Goal: Find contact information: Find contact information

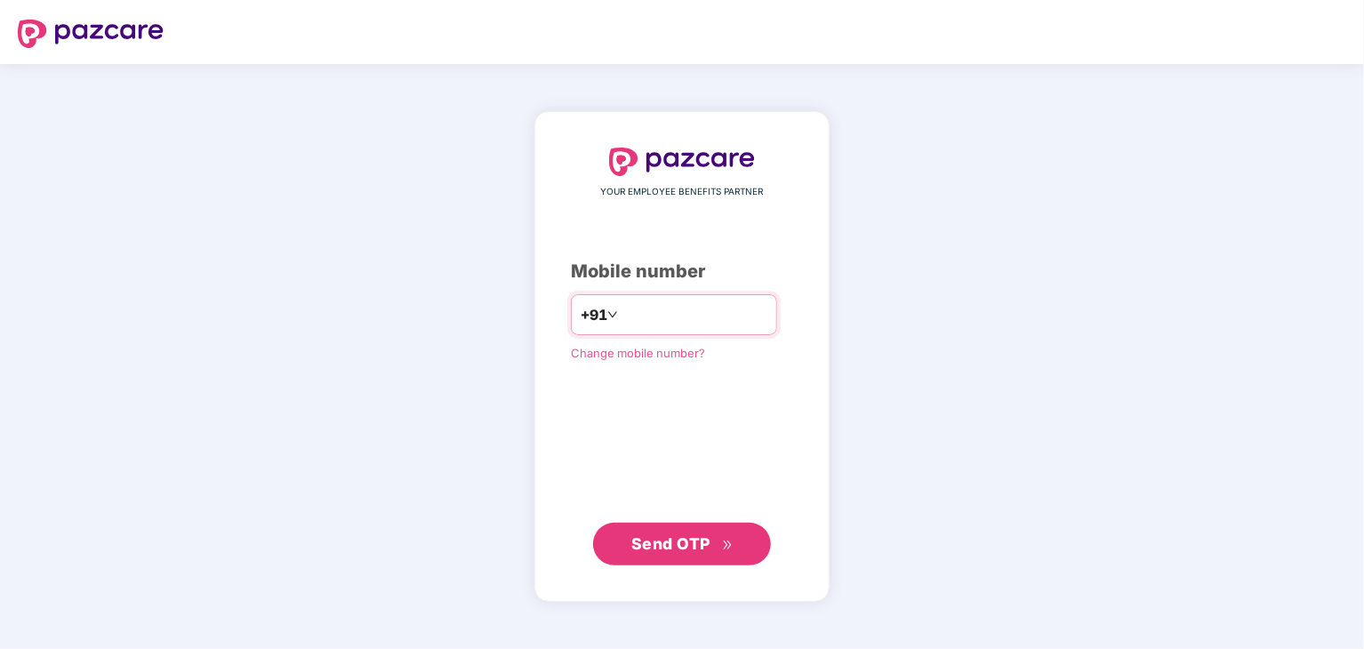
type input "**********"
click at [685, 540] on span "Send OTP" at bounding box center [670, 543] width 79 height 19
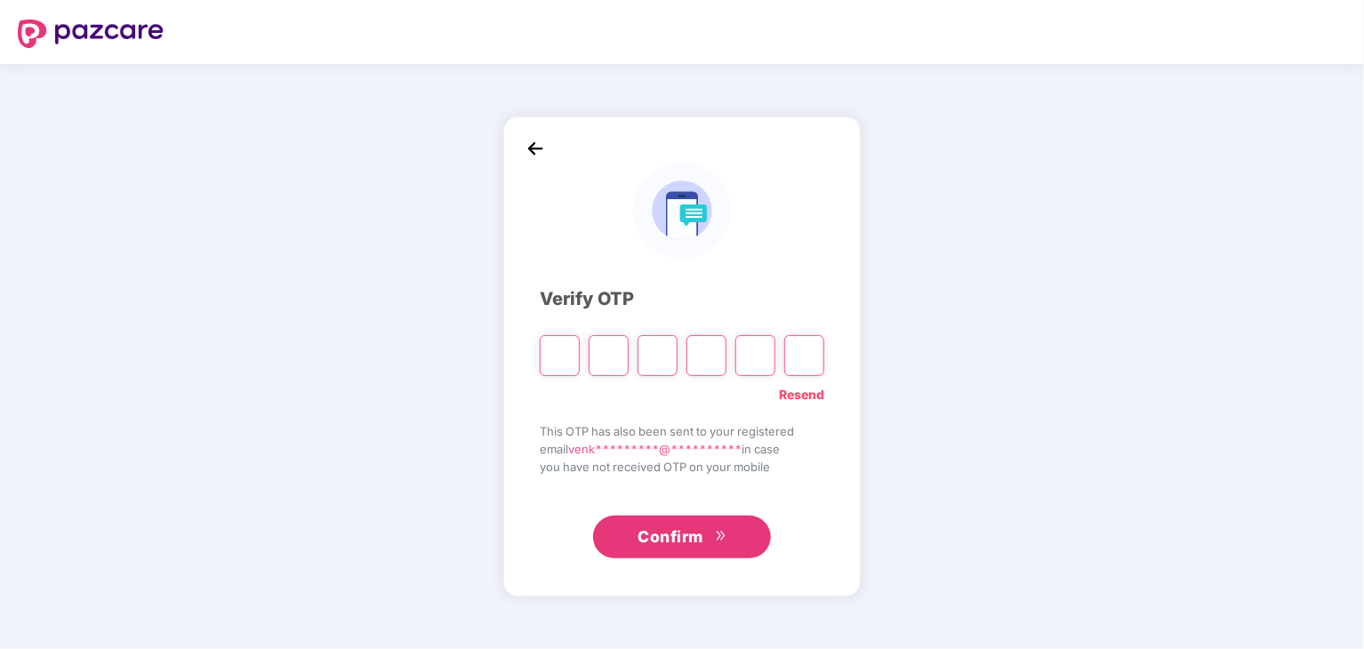
paste input "*"
type input "*"
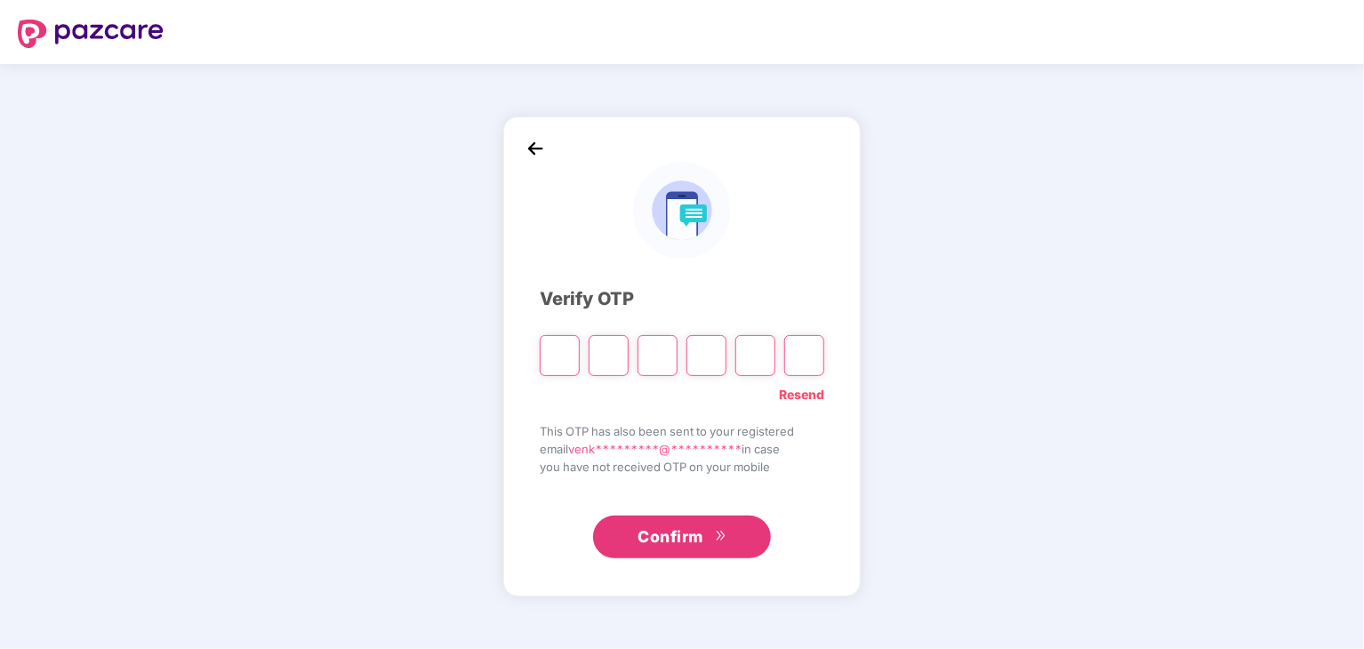
type input "*"
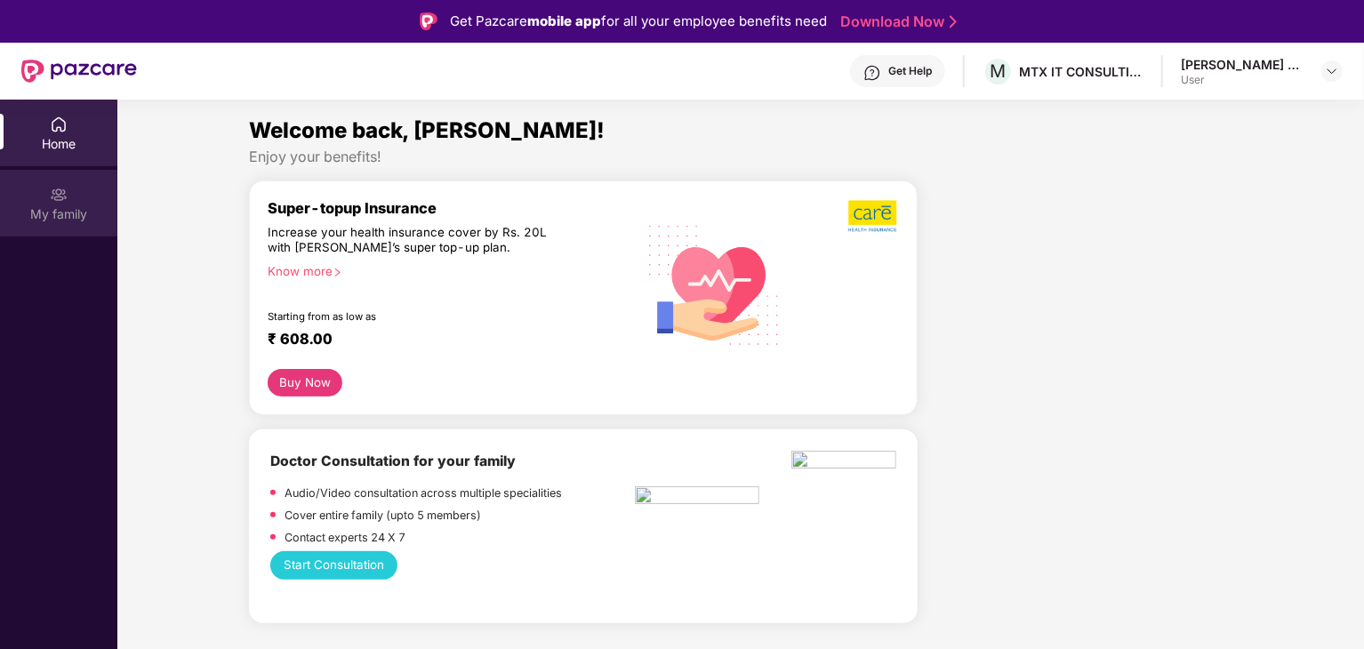
click at [56, 197] on img at bounding box center [59, 195] width 18 height 18
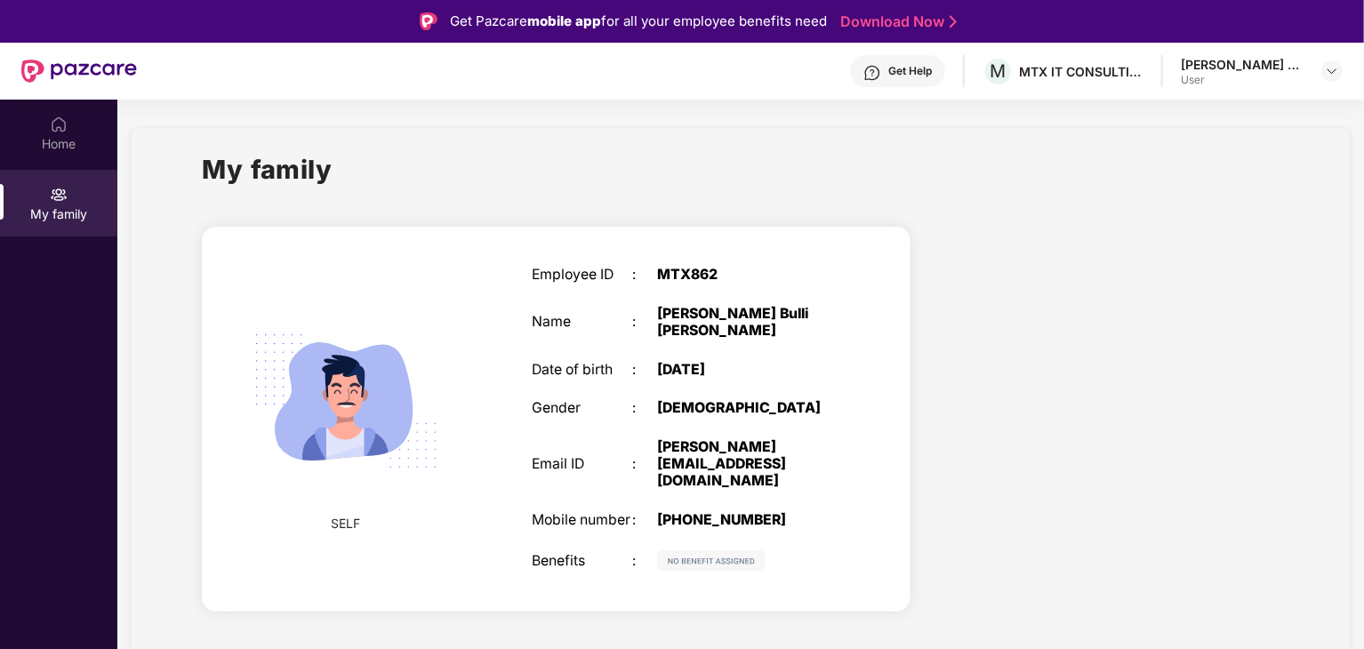
click at [1305, 72] on div "[PERSON_NAME] Bulli [PERSON_NAME] User" at bounding box center [1262, 71] width 162 height 31
click at [1325, 72] on img at bounding box center [1332, 71] width 14 height 14
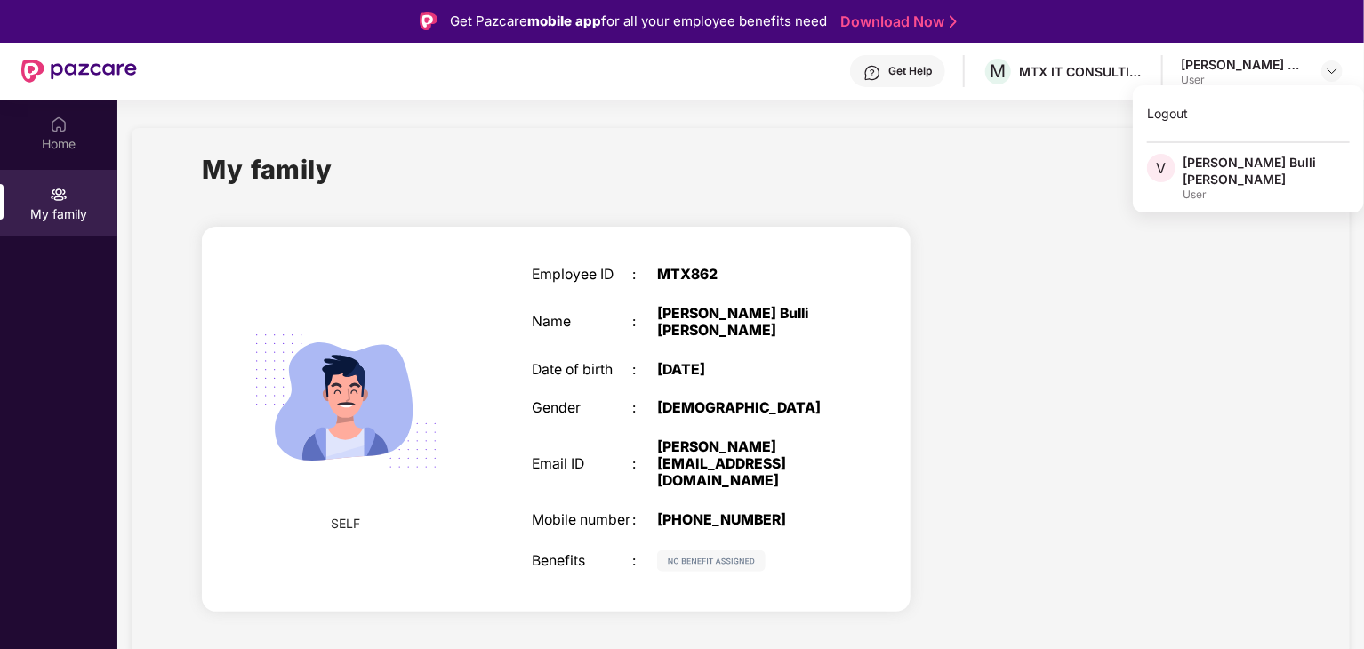
click at [1186, 188] on div "User" at bounding box center [1266, 195] width 167 height 14
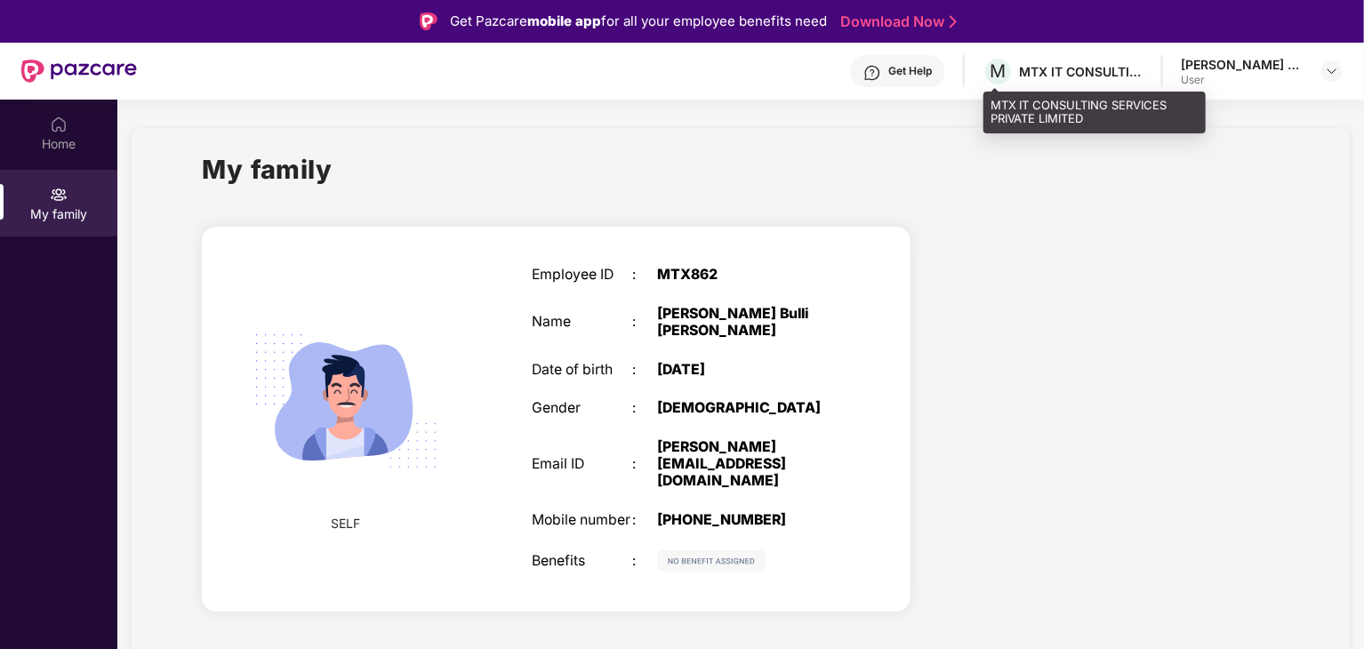
click at [1089, 76] on div "MTX IT CONSULTING SERVICES PRIVATE LIMITED" at bounding box center [1081, 71] width 124 height 17
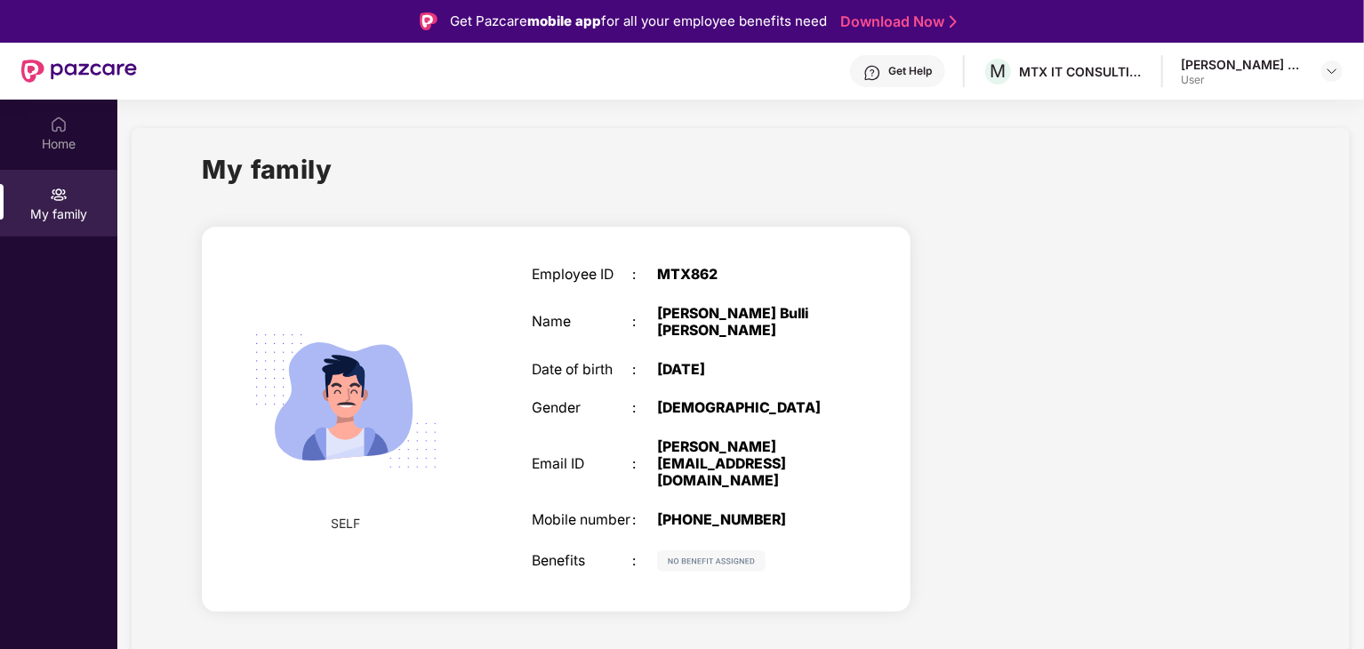
click at [919, 71] on div "Get Help" at bounding box center [910, 71] width 44 height 14
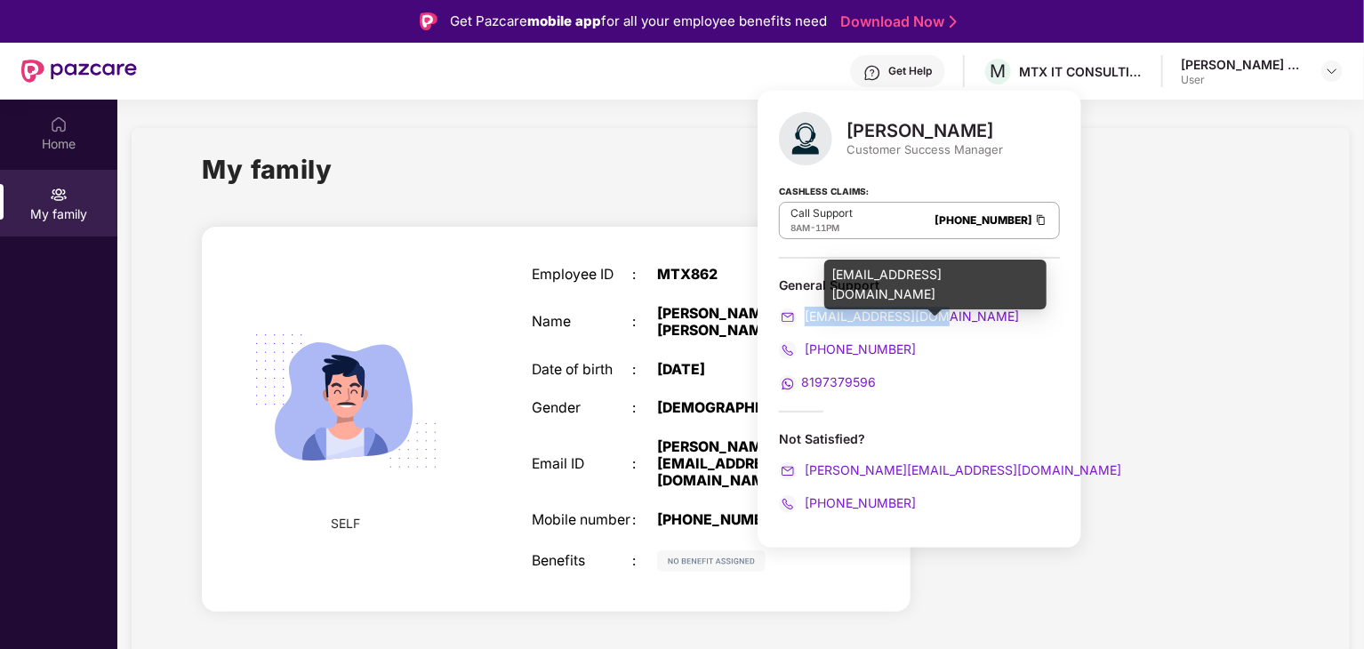
drag, startPoint x: 952, startPoint y: 313, endPoint x: 805, endPoint y: 318, distance: 147.7
click at [805, 318] on div "[EMAIL_ADDRESS][DOMAIN_NAME]" at bounding box center [919, 317] width 281 height 20
copy span "[EMAIL_ADDRESS][DOMAIN_NAME]"
